Goal: Task Accomplishment & Management: Complete application form

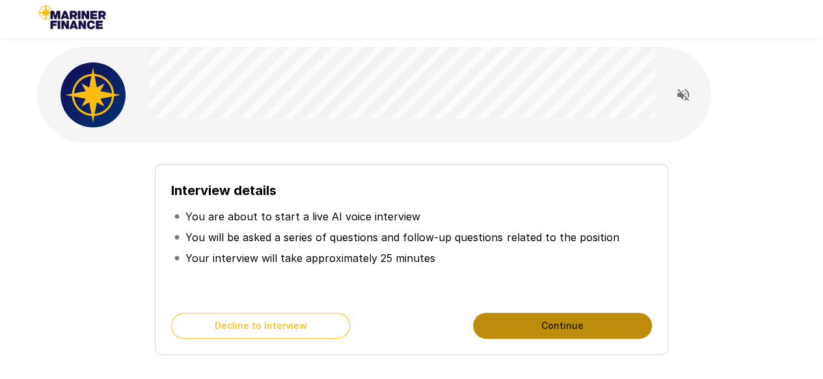
drag, startPoint x: 0, startPoint y: 0, endPoint x: 595, endPoint y: 331, distance: 680.4
click at [595, 331] on button "Continue" at bounding box center [562, 326] width 179 height 26
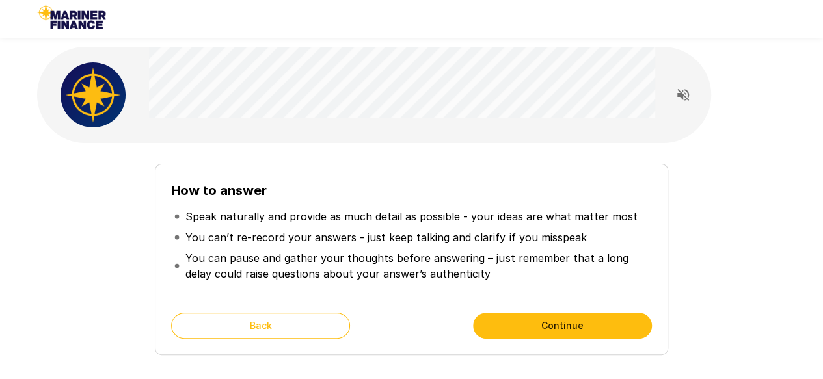
click at [529, 323] on button "Continue" at bounding box center [562, 326] width 179 height 26
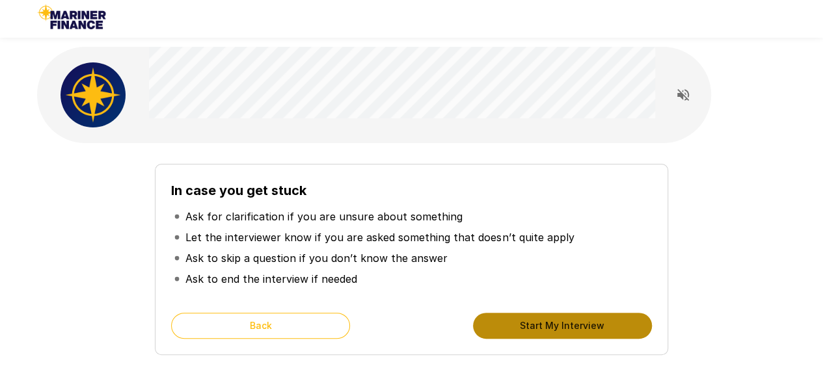
click at [529, 323] on button "Start My Interview" at bounding box center [562, 326] width 179 height 26
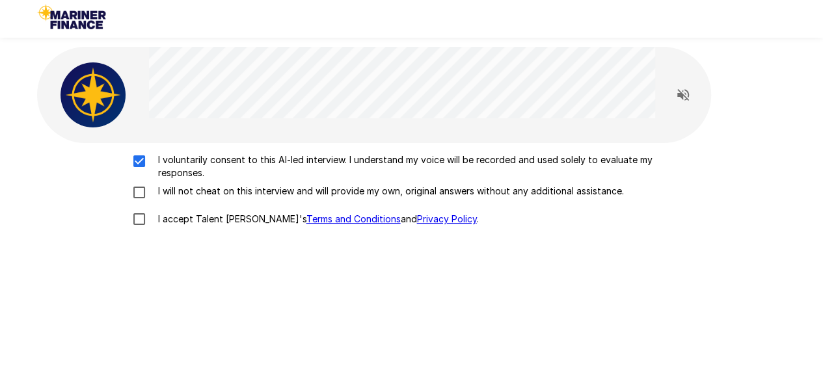
click at [141, 204] on div "I voluntarily consent to this AI-led interview. I understand my voice will be r…" at bounding box center [411, 193] width 739 height 79
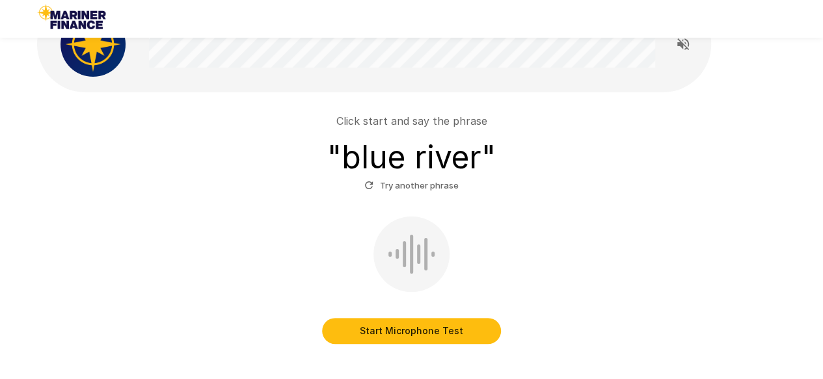
scroll to position [53, 0]
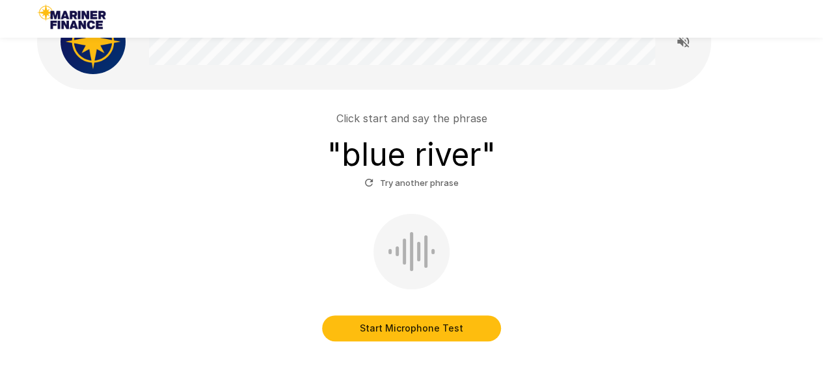
click at [459, 329] on button "Start Microphone Test" at bounding box center [411, 329] width 179 height 26
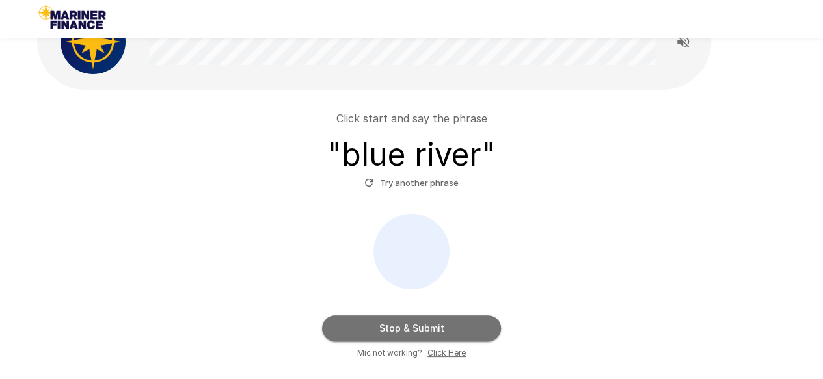
click at [436, 330] on button "Stop & Submit" at bounding box center [411, 329] width 179 height 26
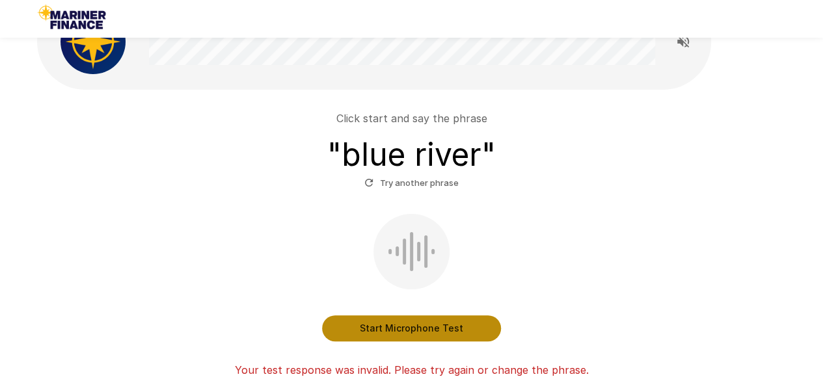
click at [436, 330] on button "Start Microphone Test" at bounding box center [411, 329] width 179 height 26
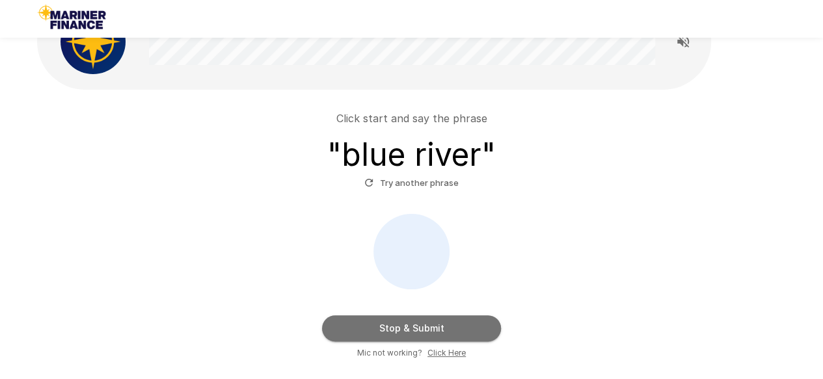
click at [436, 330] on button "Stop & Submit" at bounding box center [411, 329] width 179 height 26
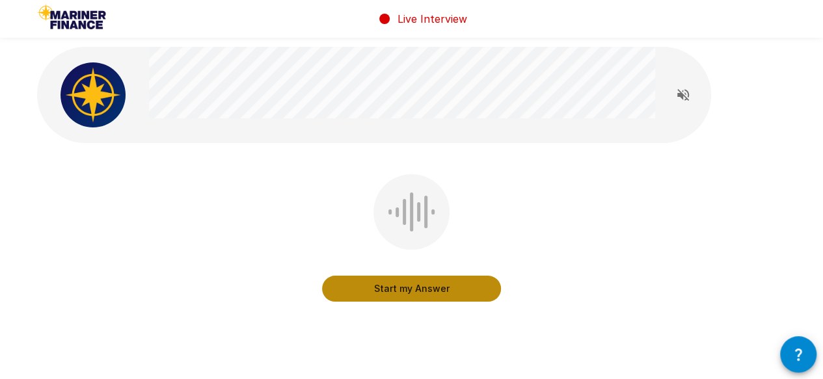
click at [429, 292] on button "Start my Answer" at bounding box center [411, 289] width 179 height 26
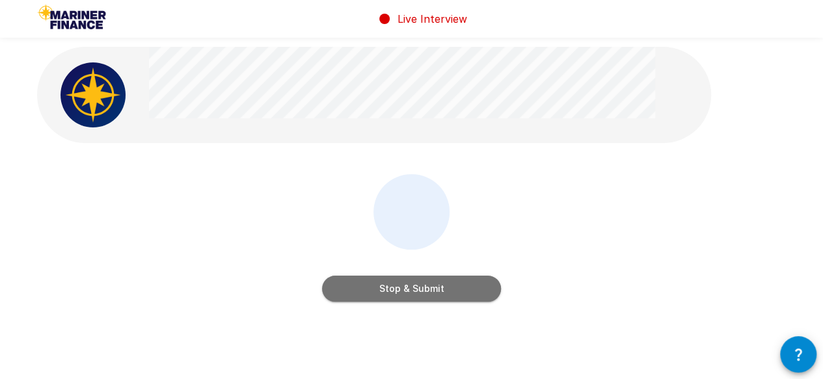
click at [429, 292] on button "Stop & Submit" at bounding box center [411, 289] width 179 height 26
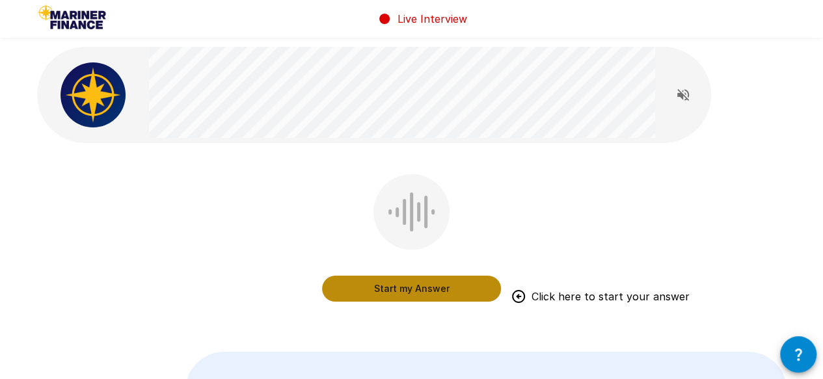
click at [433, 297] on button "Start my Answer" at bounding box center [411, 289] width 179 height 26
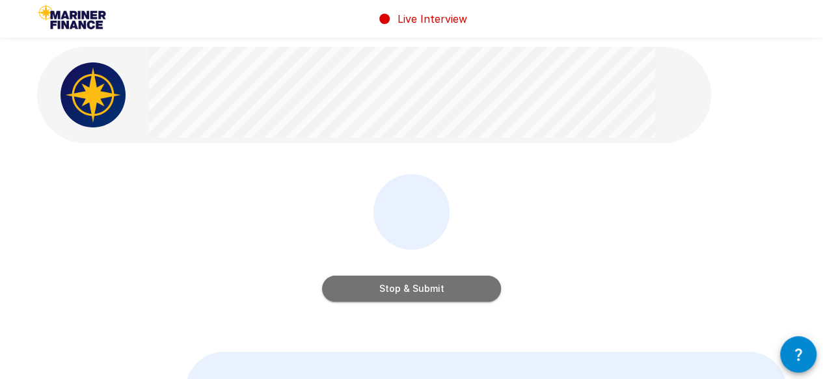
click at [433, 297] on button "Stop & Submit" at bounding box center [411, 289] width 179 height 26
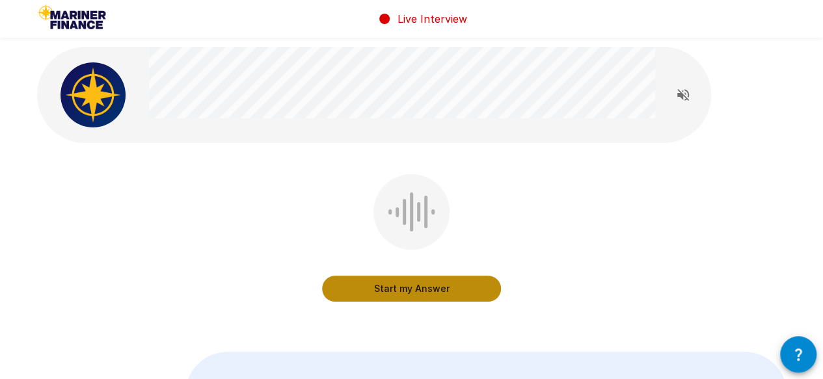
click at [433, 297] on button "Start my Answer" at bounding box center [411, 289] width 179 height 26
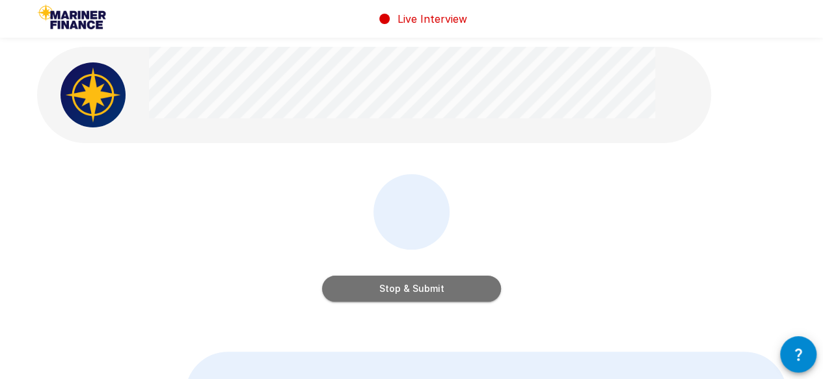
click at [433, 297] on button "Stop & Submit" at bounding box center [411, 289] width 179 height 26
